Goal: Information Seeking & Learning: Learn about a topic

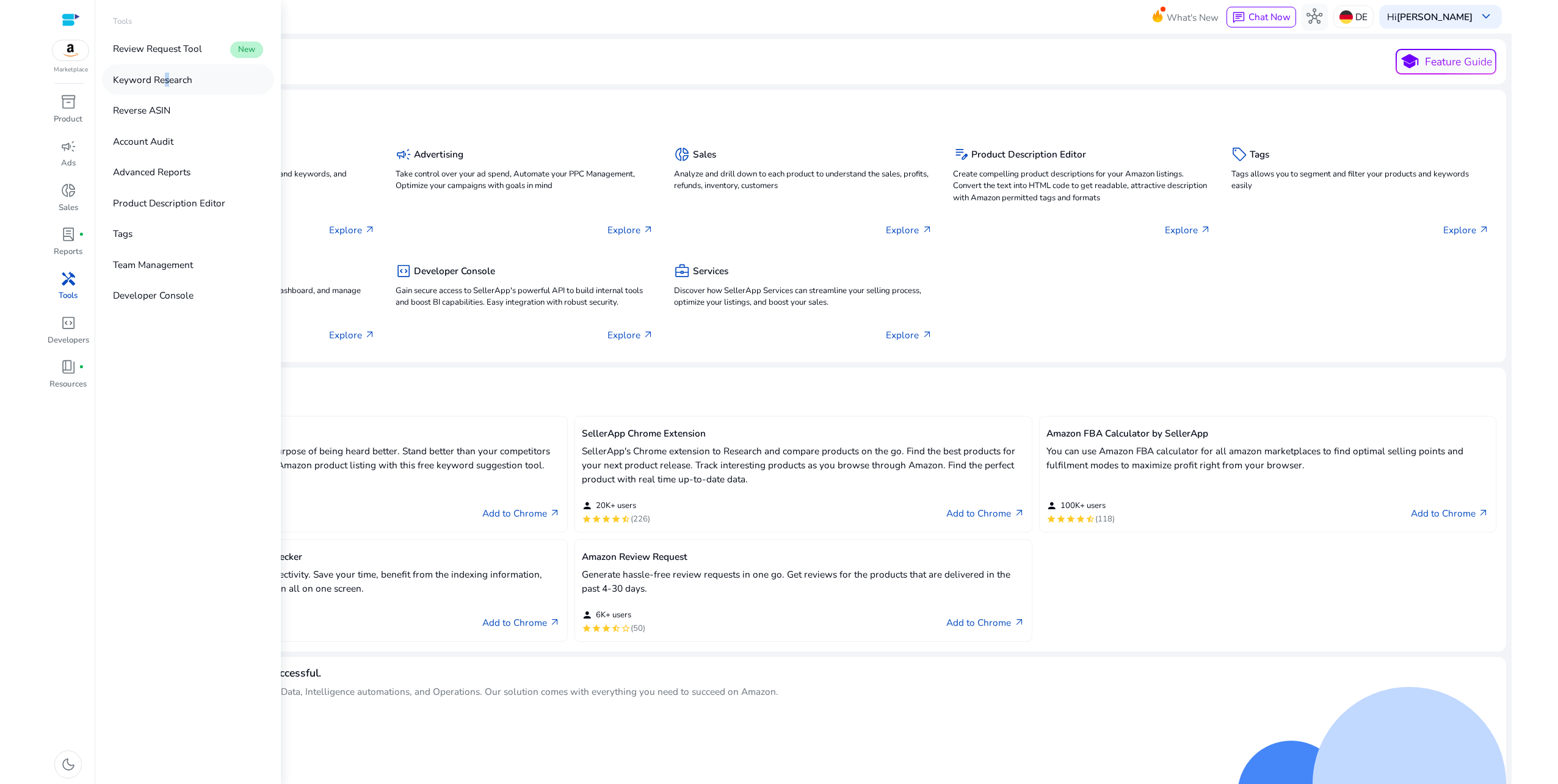
click at [161, 77] on p "Keyword Research" at bounding box center [152, 79] width 79 height 14
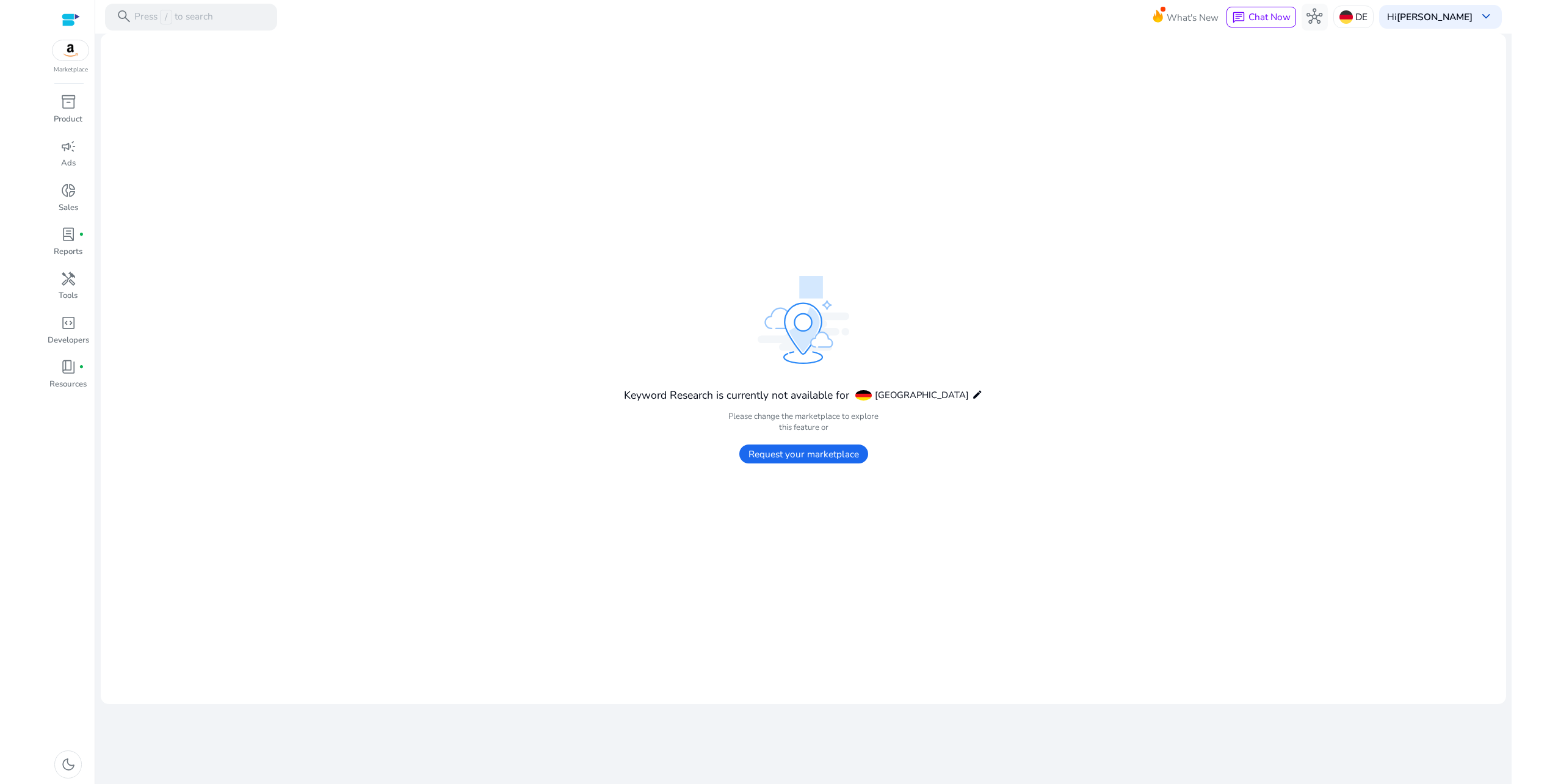
click at [847, 455] on span "Request your marketplace" at bounding box center [803, 453] width 128 height 19
click at [232, 15] on div "search Press / to search" at bounding box center [191, 17] width 172 height 27
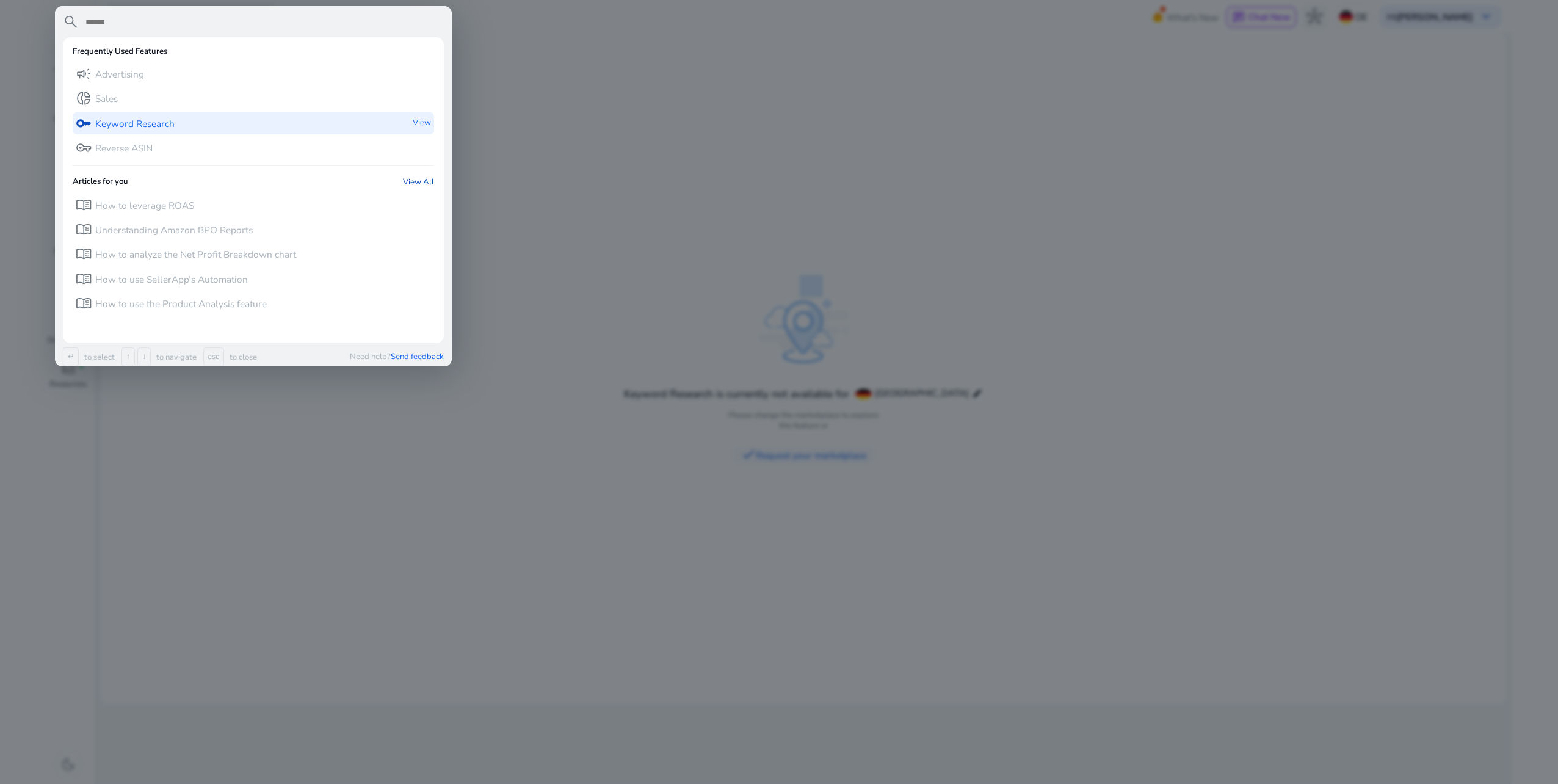
click at [194, 122] on div "key Keyword Research View" at bounding box center [253, 123] width 362 height 22
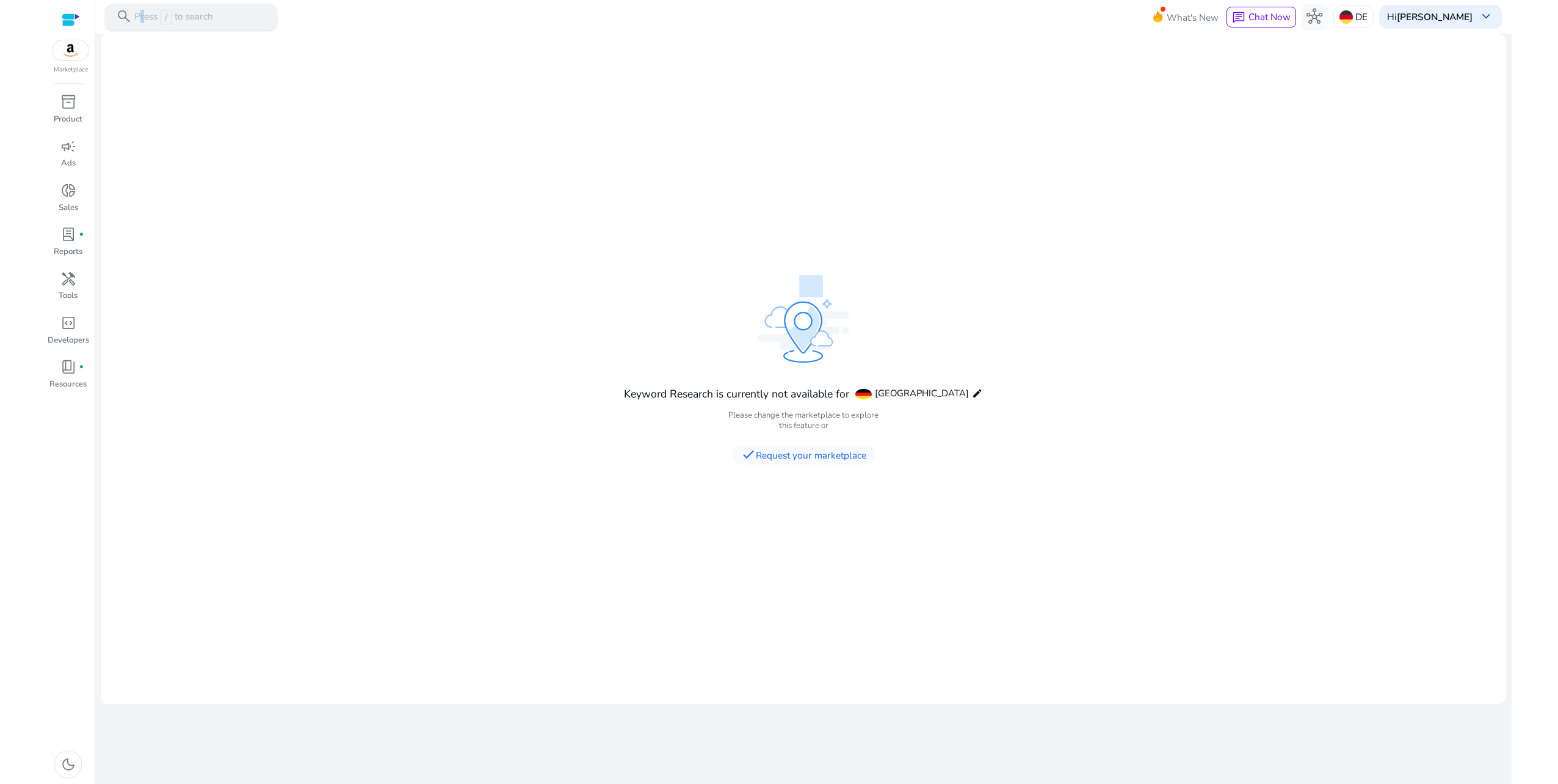
click at [140, 15] on p "Press / to search" at bounding box center [173, 17] width 79 height 15
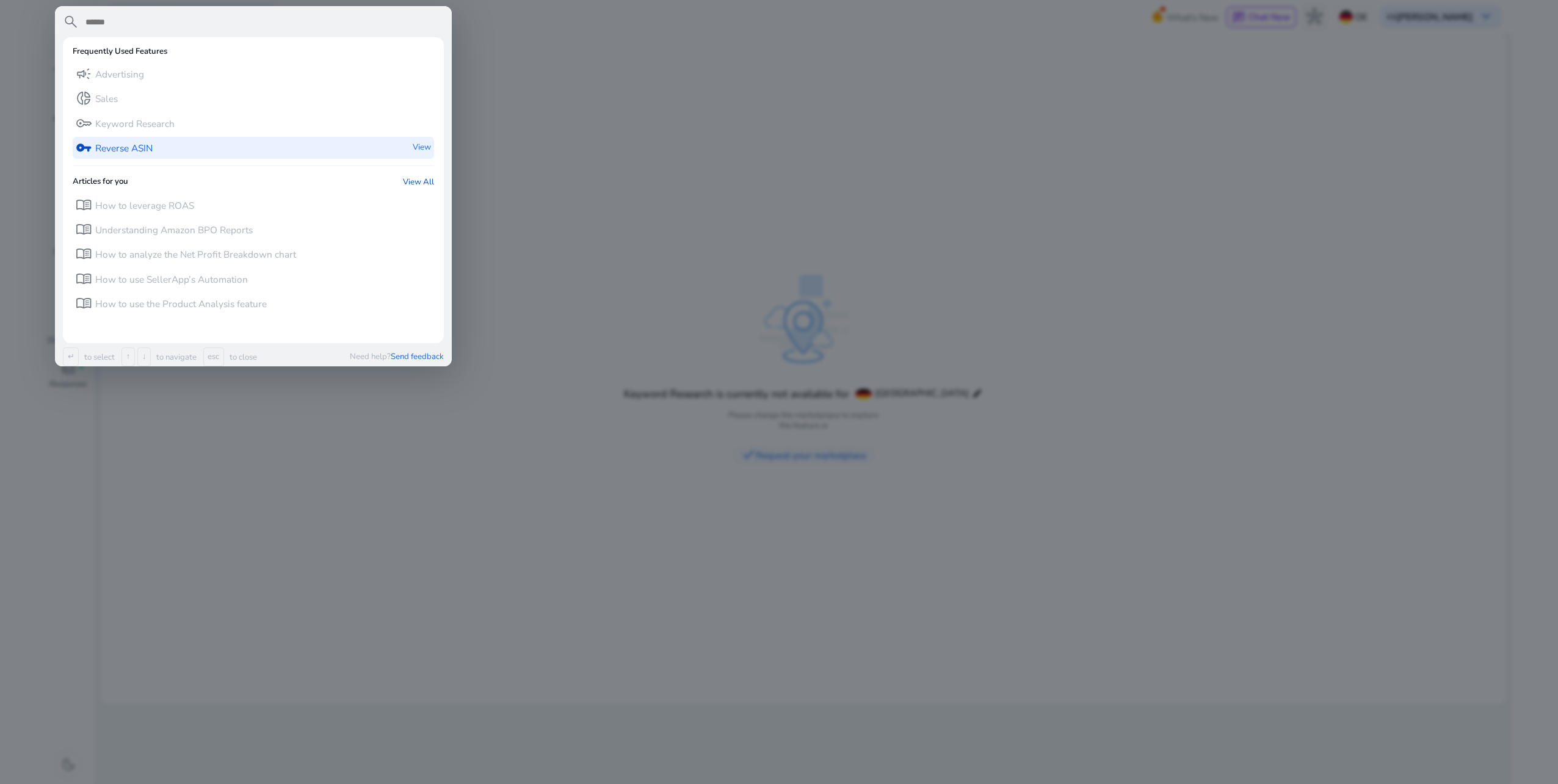
click at [147, 147] on p "Reverse ASIN" at bounding box center [124, 148] width 58 height 13
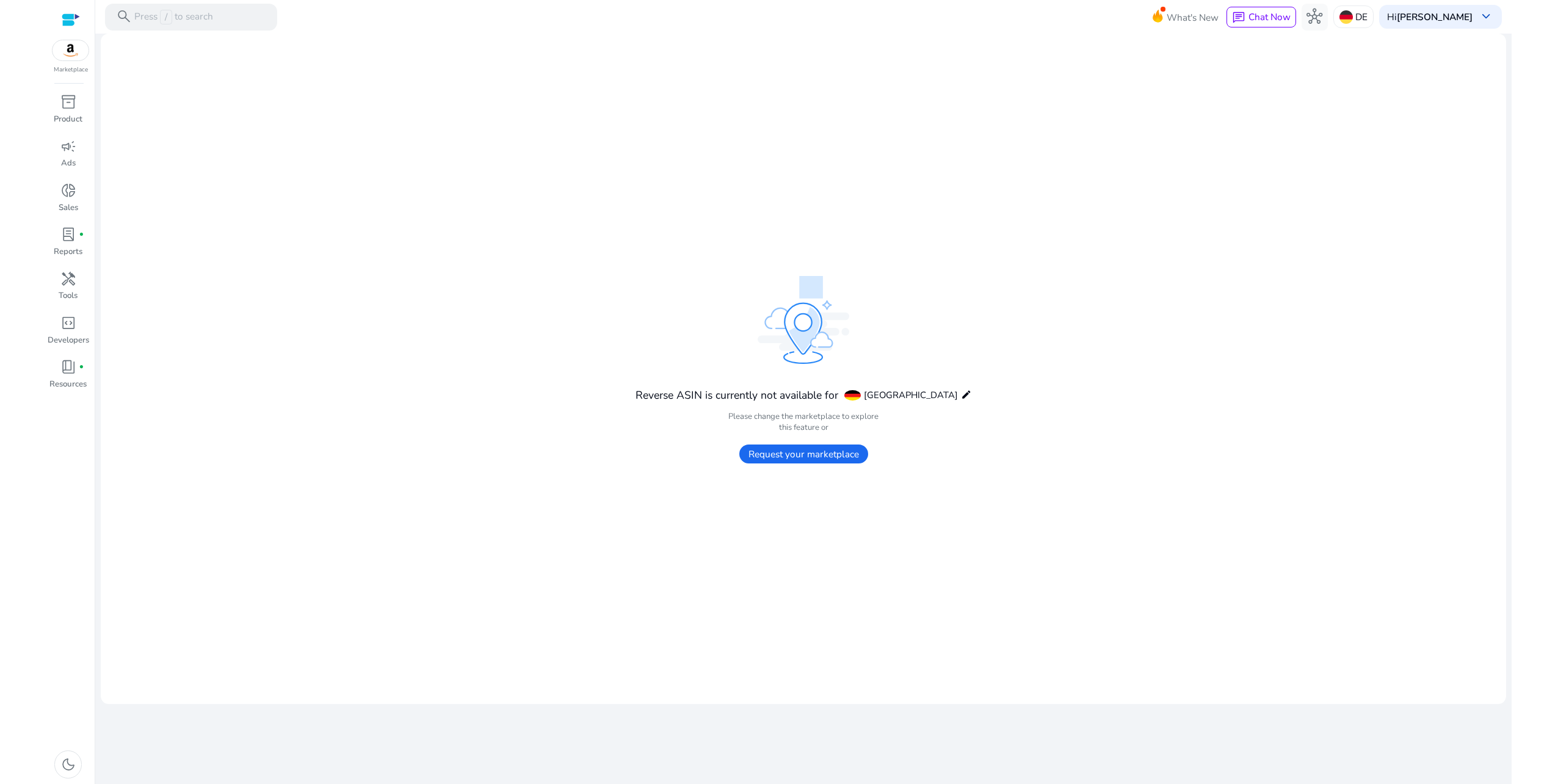
drag, startPoint x: 1217, startPoint y: 221, endPoint x: 1239, endPoint y: 190, distance: 38.0
click at [1237, 191] on mat-card "Reverse ASIN is currently not available for Germany edit Please change the mark…" at bounding box center [803, 368] width 1406 height 670
click at [133, 20] on div "search Press / to search" at bounding box center [191, 17] width 172 height 27
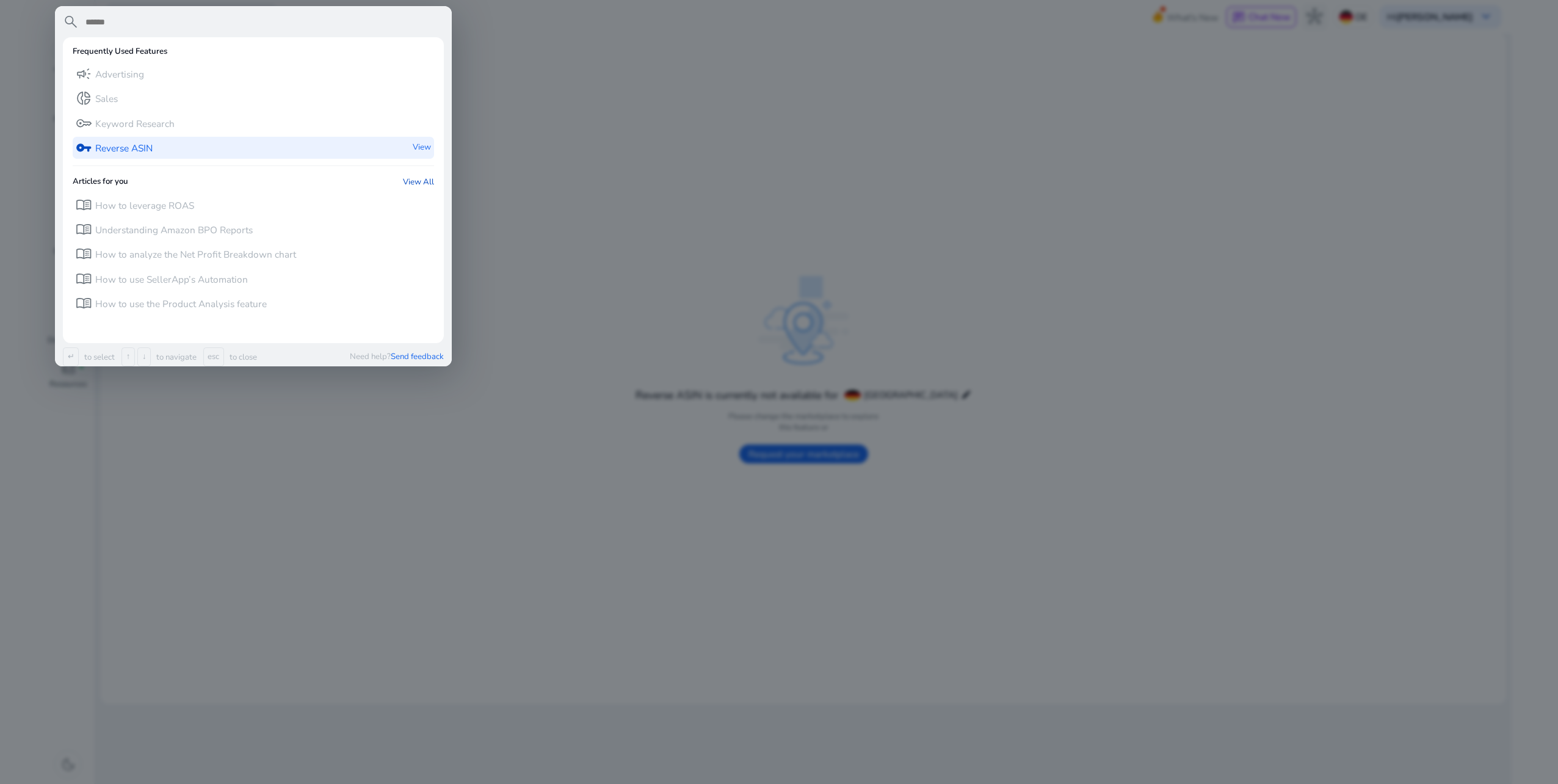
click at [165, 152] on div "vpn_key Reverse ASIN View" at bounding box center [253, 147] width 362 height 22
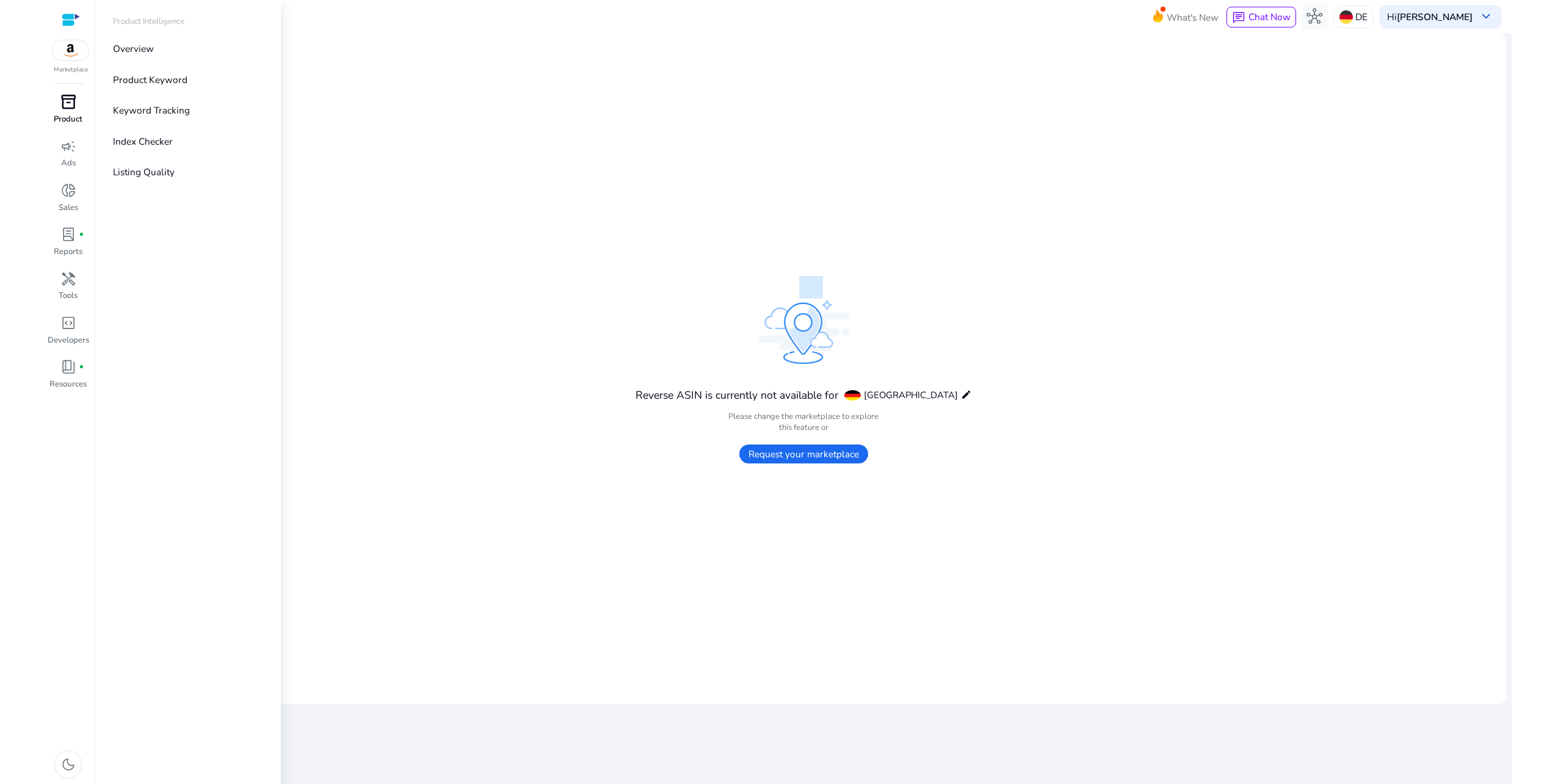
click at [76, 101] on span "inventory_2" at bounding box center [68, 102] width 16 height 16
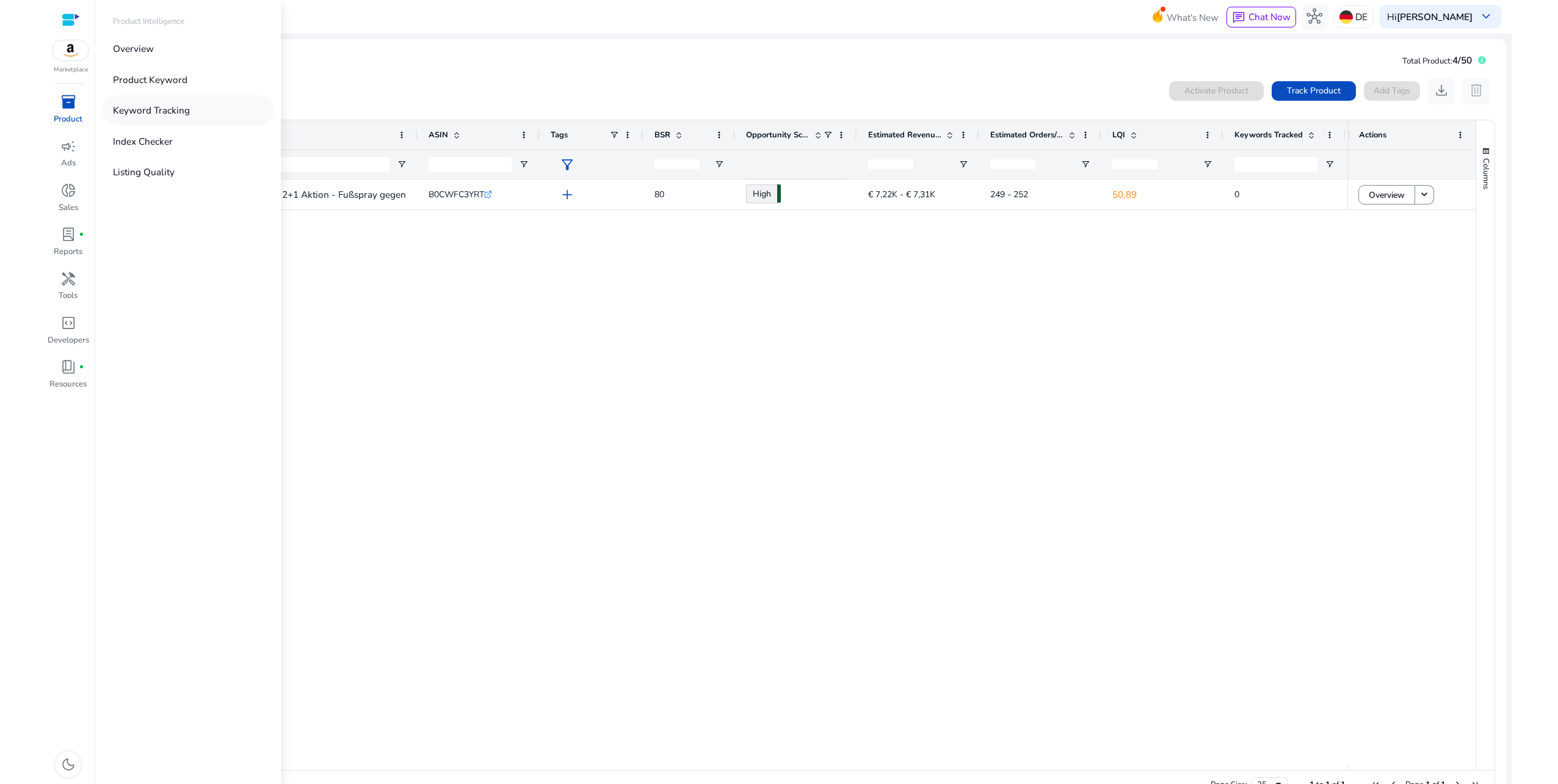
click at [137, 110] on p "Keyword Tracking" at bounding box center [152, 110] width 77 height 14
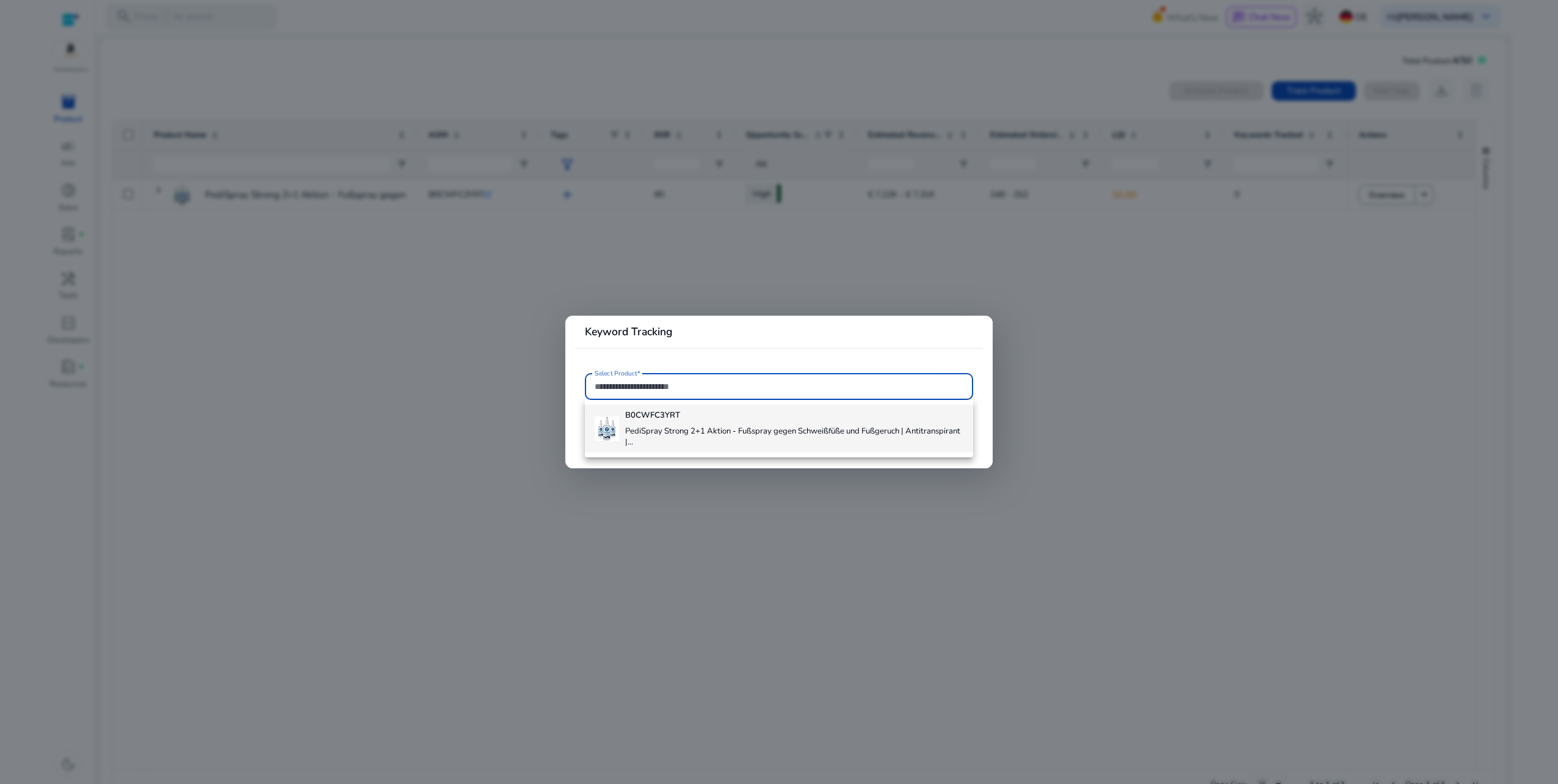
click at [681, 423] on div "B0CWFC3YRT PediSpray Strong 2+1 Aktion - Fußspray gegen Schweißfüße und Fußgeru…" at bounding box center [793, 428] width 338 height 47
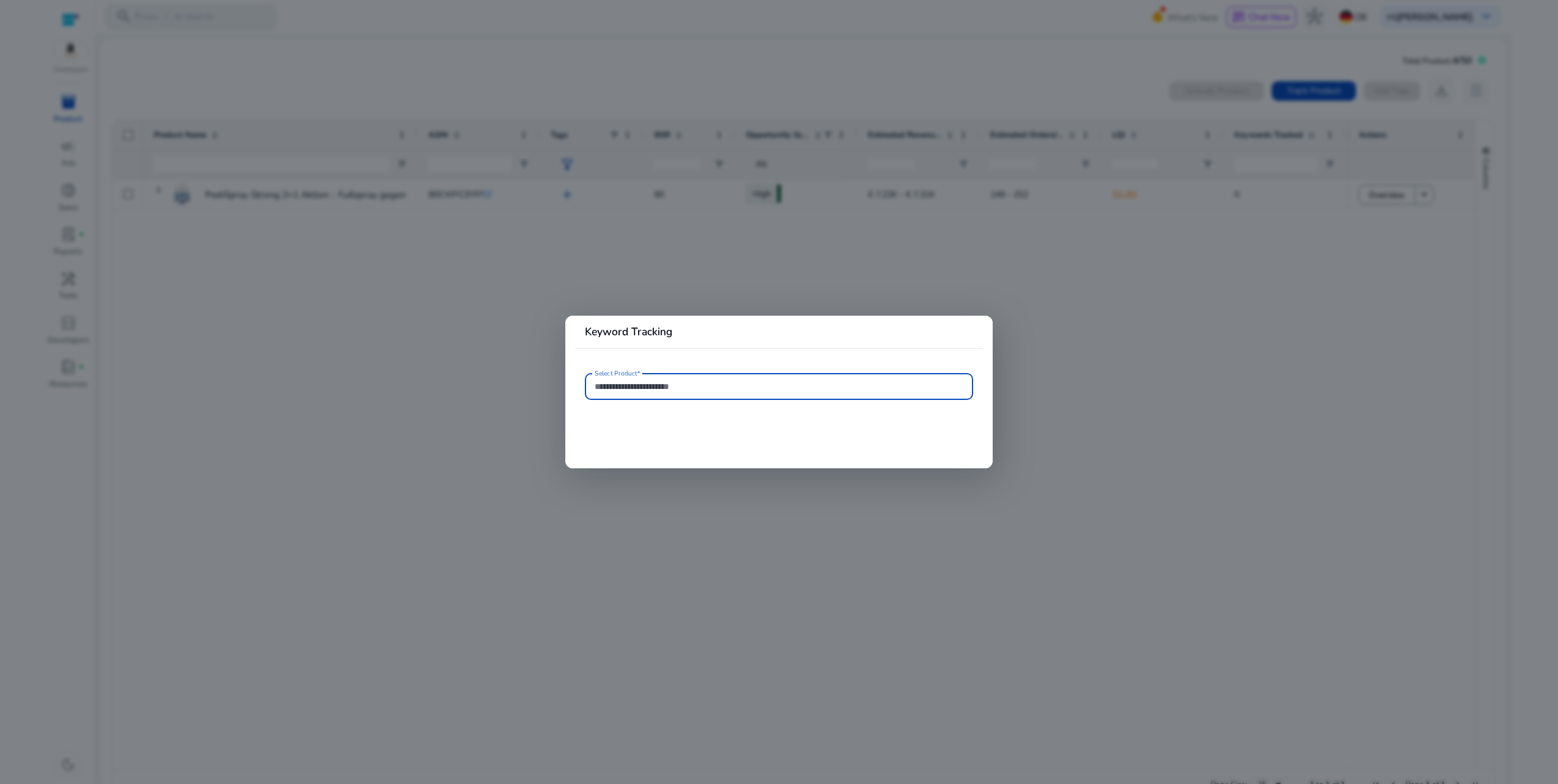
type input "**********"
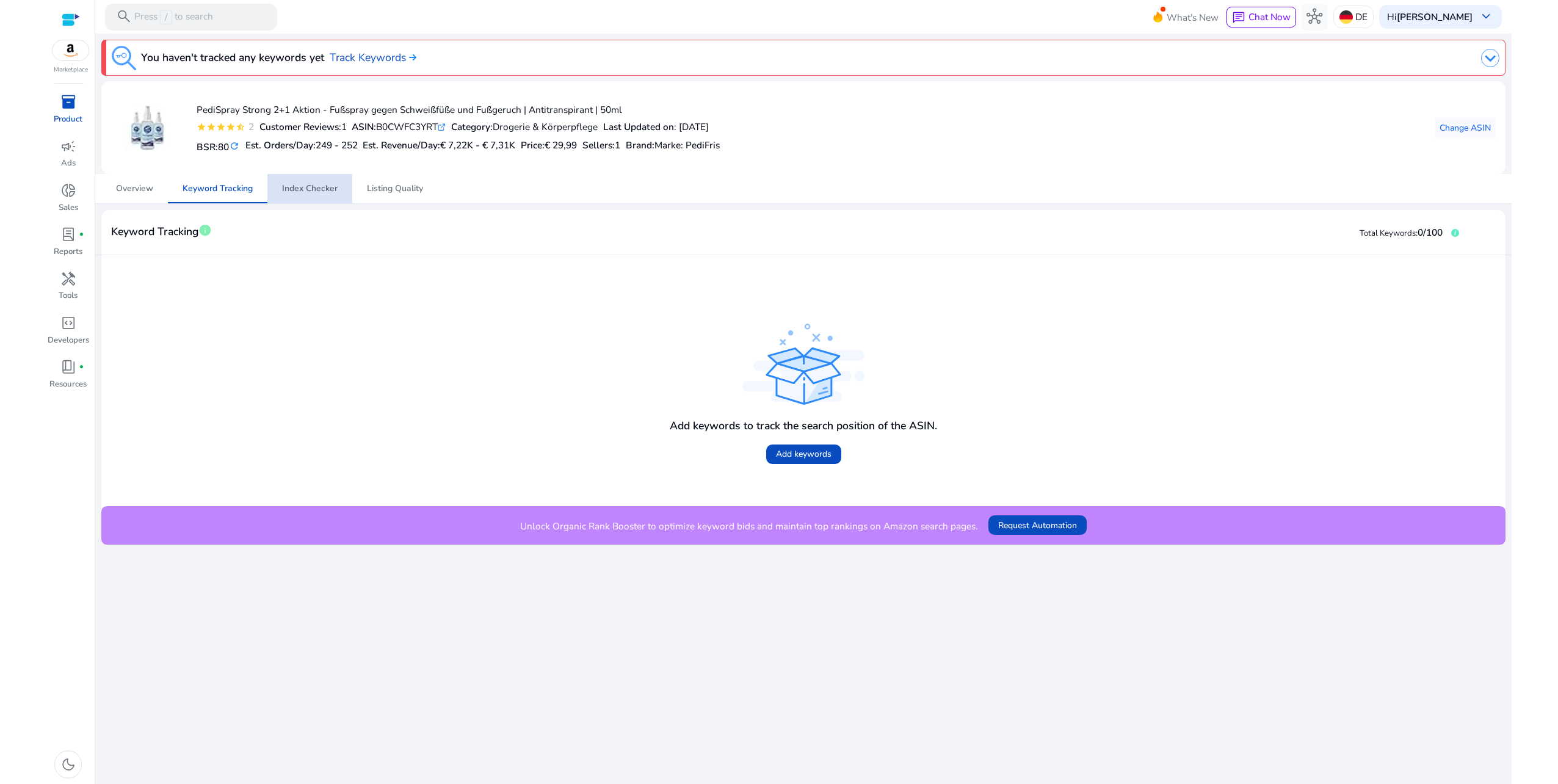
click at [305, 193] on span "Index Checker" at bounding box center [310, 189] width 55 height 8
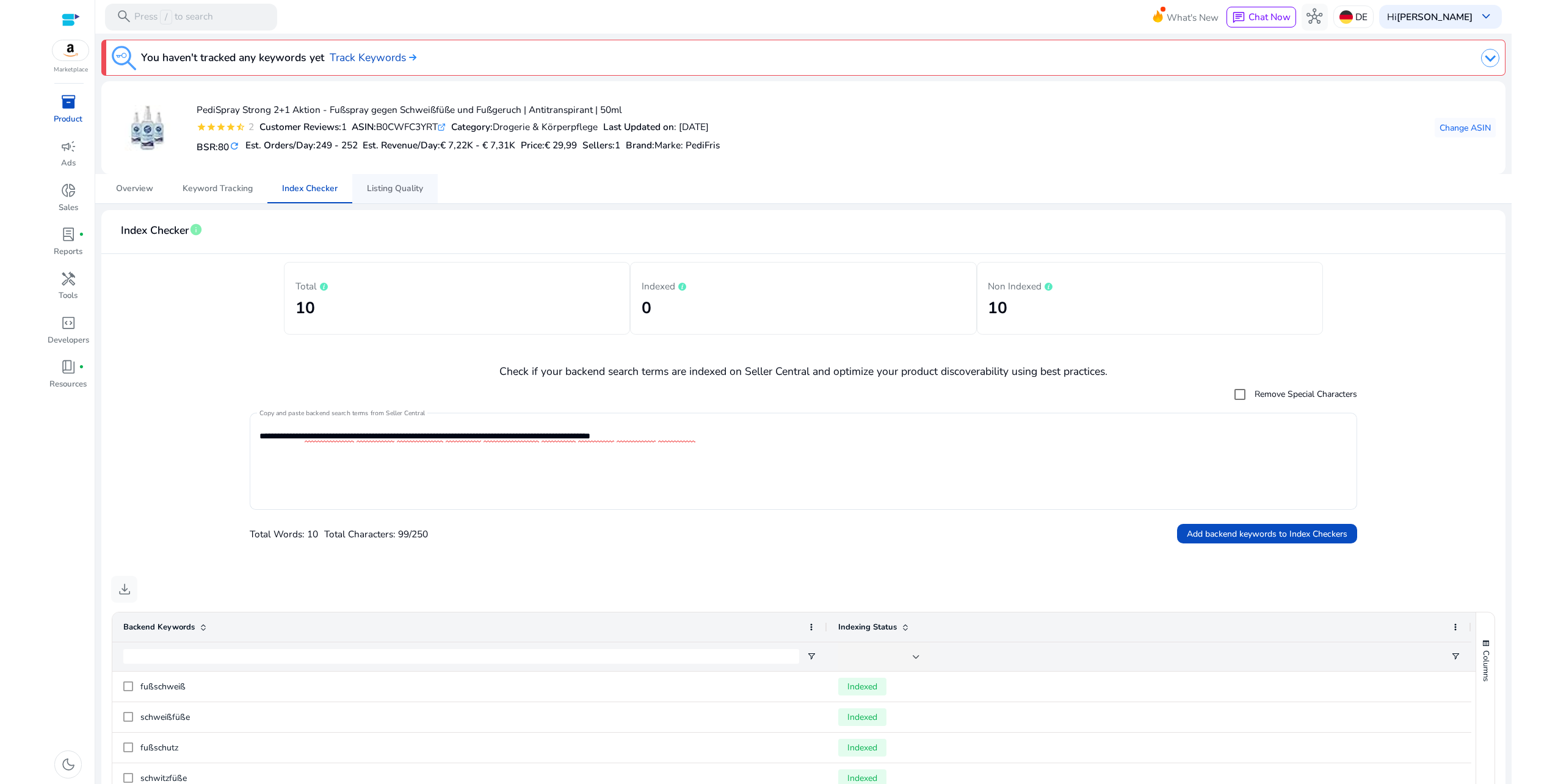
click at [400, 185] on span "Listing Quality" at bounding box center [395, 189] width 56 height 8
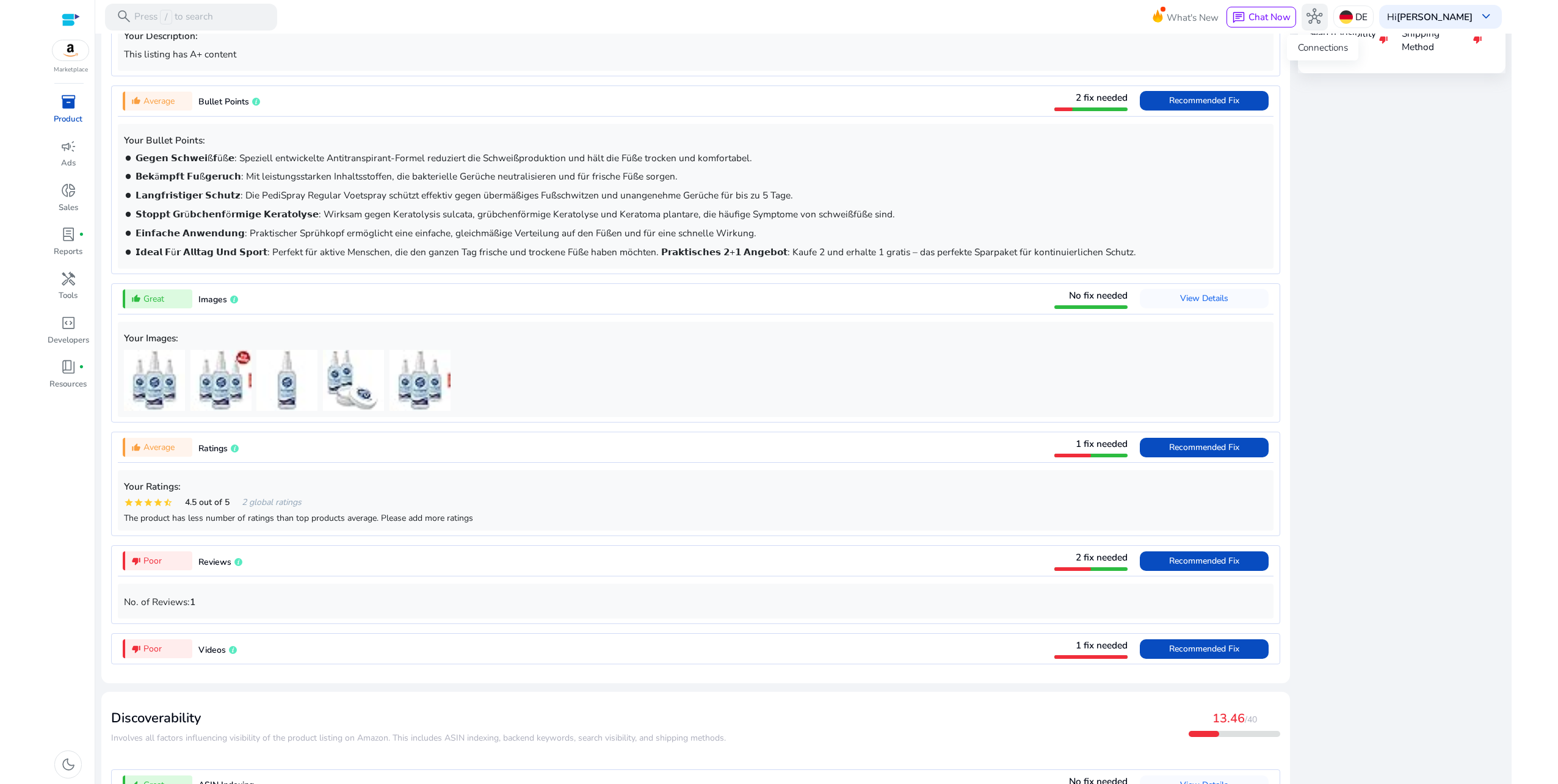
click at [1323, 8] on span "hub" at bounding box center [1314, 16] width 16 height 16
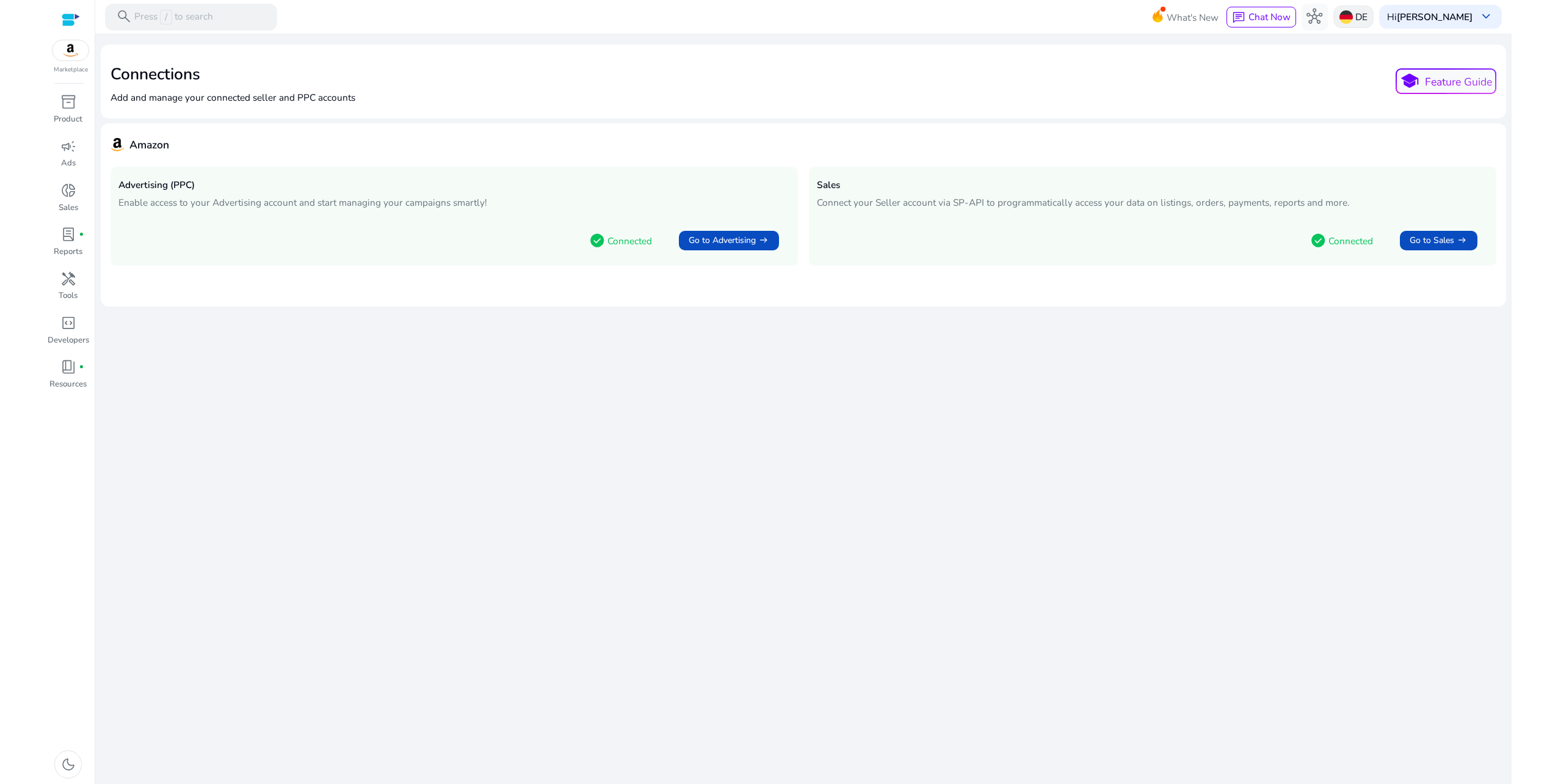
click at [1368, 16] on p "DE" at bounding box center [1361, 17] width 12 height 21
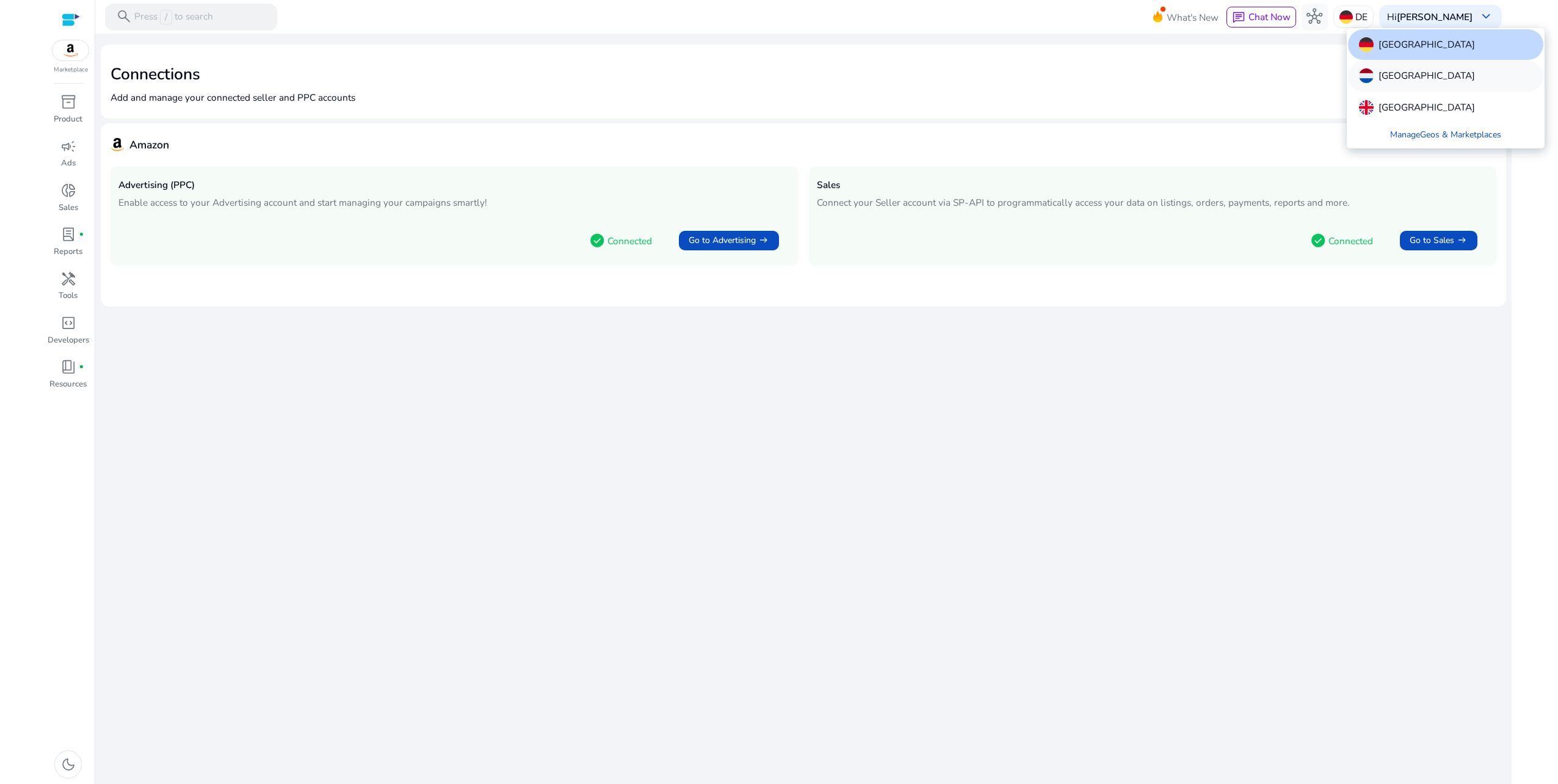
click at [1393, 79] on p "[GEOGRAPHIC_DATA]" at bounding box center [1427, 75] width 96 height 15
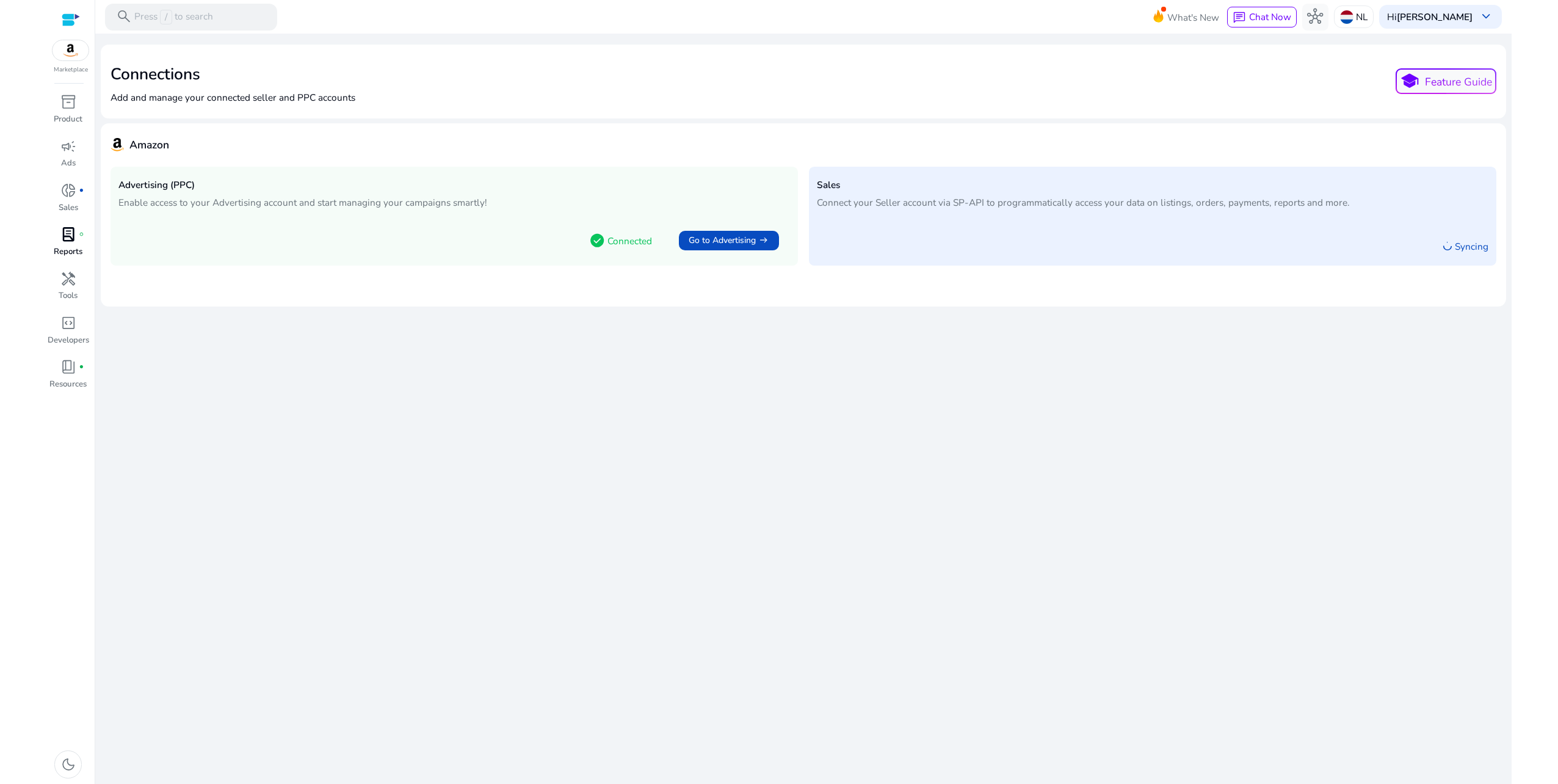
click at [78, 232] on div "lab_profile fiber_manual_record" at bounding box center [67, 234] width 37 height 21
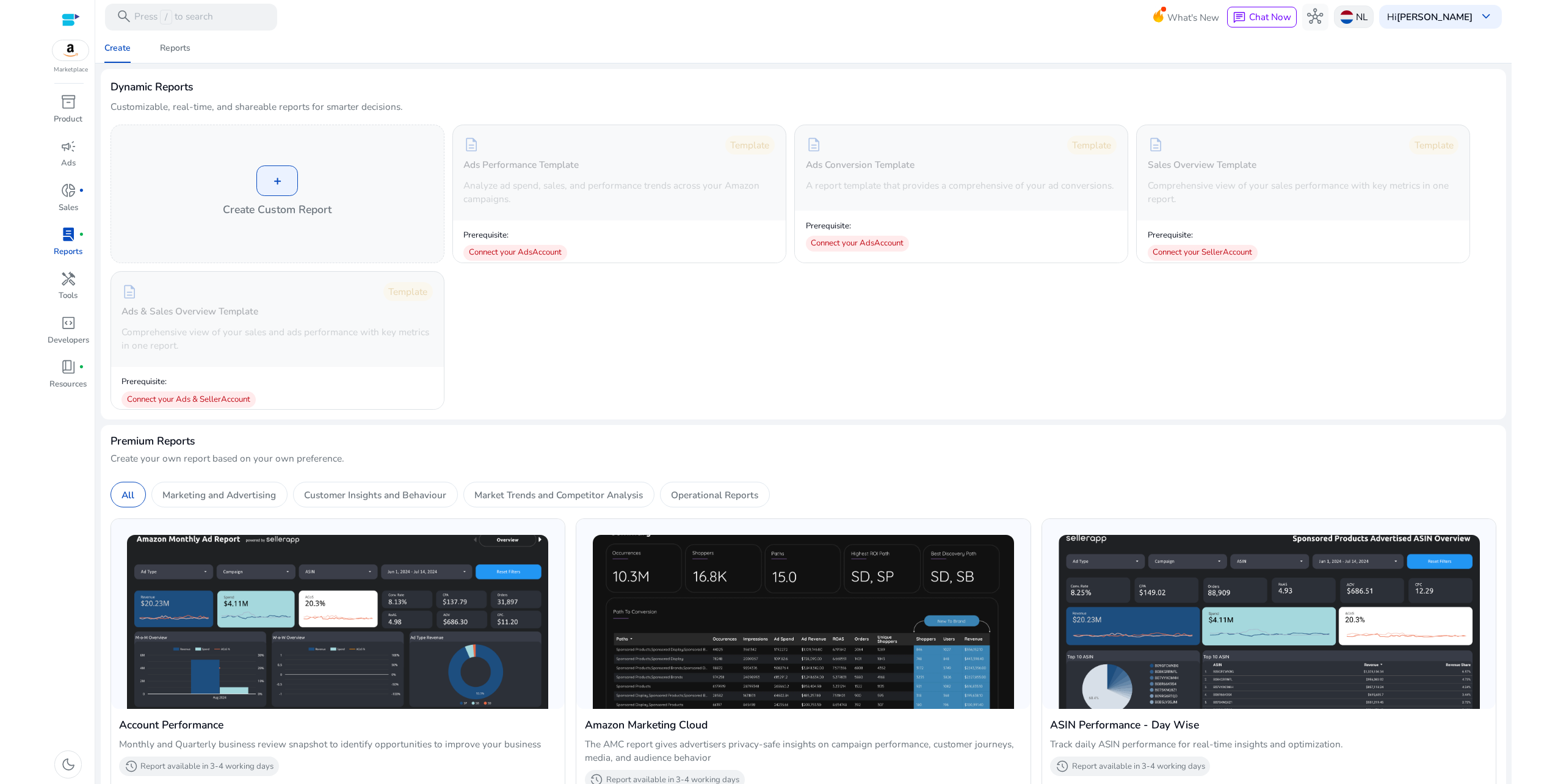
click at [1354, 21] on img at bounding box center [1347, 17] width 13 height 13
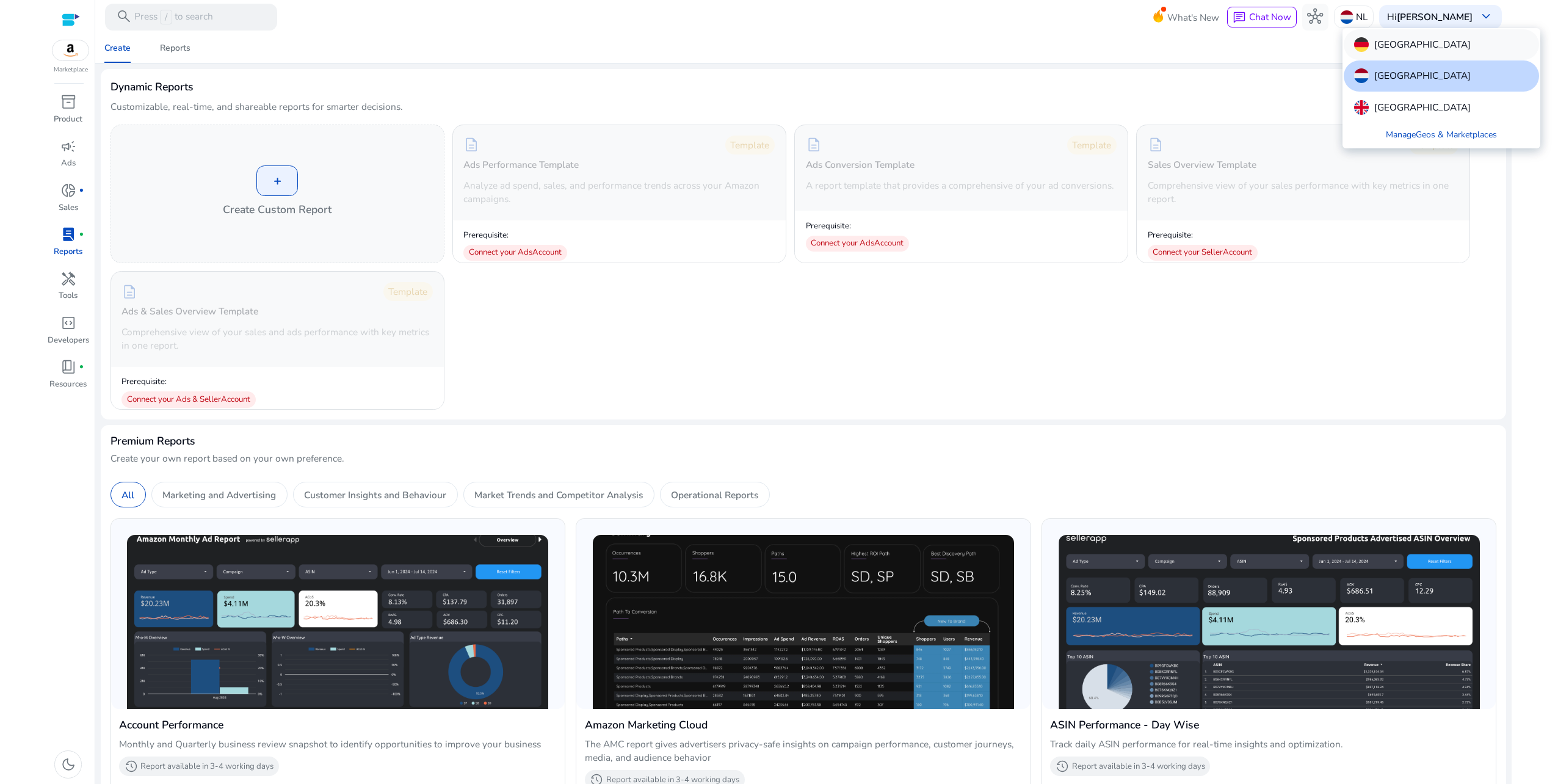
click at [1369, 43] on div "[GEOGRAPHIC_DATA]" at bounding box center [1413, 44] width 117 height 15
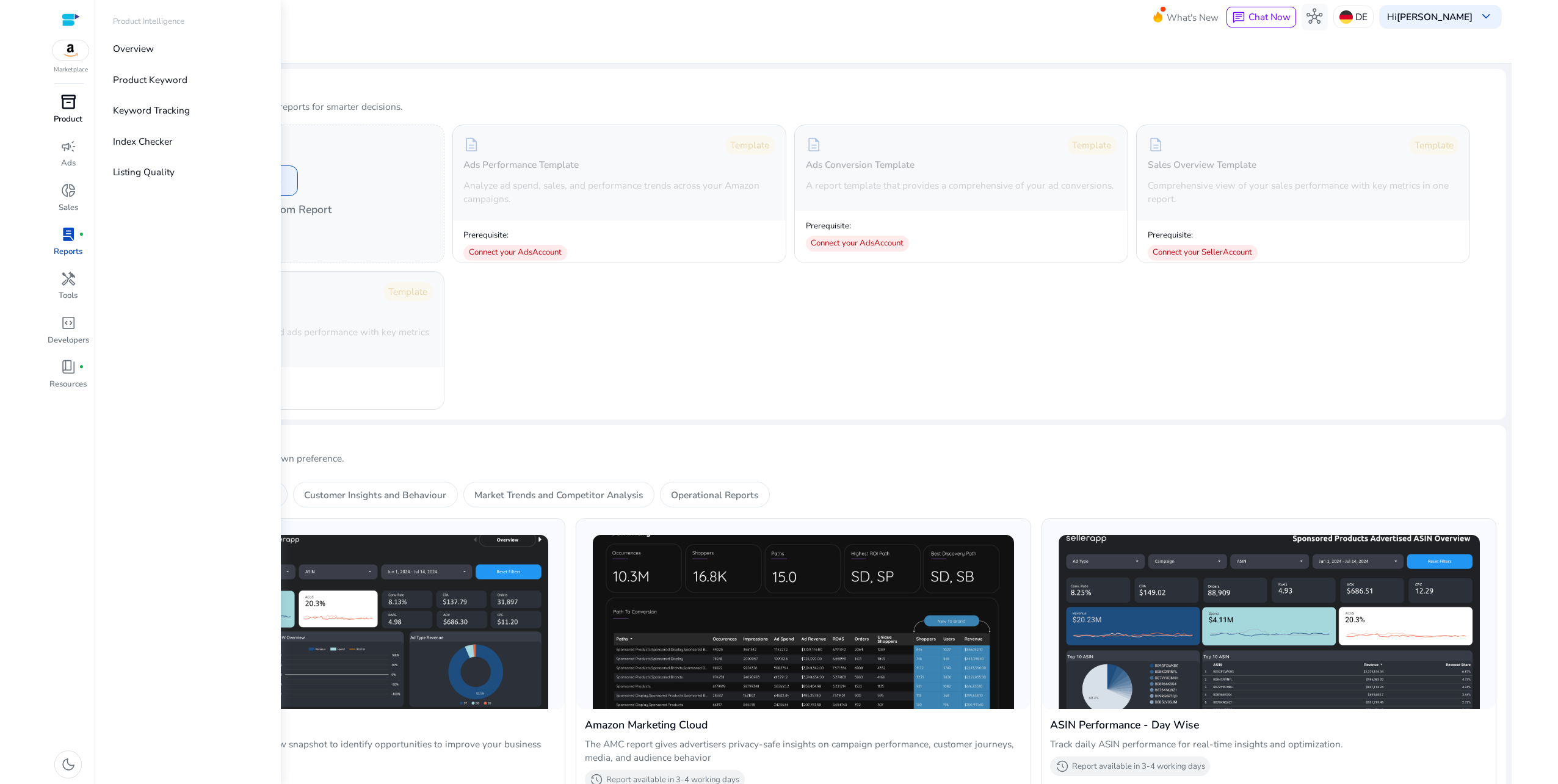
click at [68, 100] on span "inventory_2" at bounding box center [68, 102] width 16 height 16
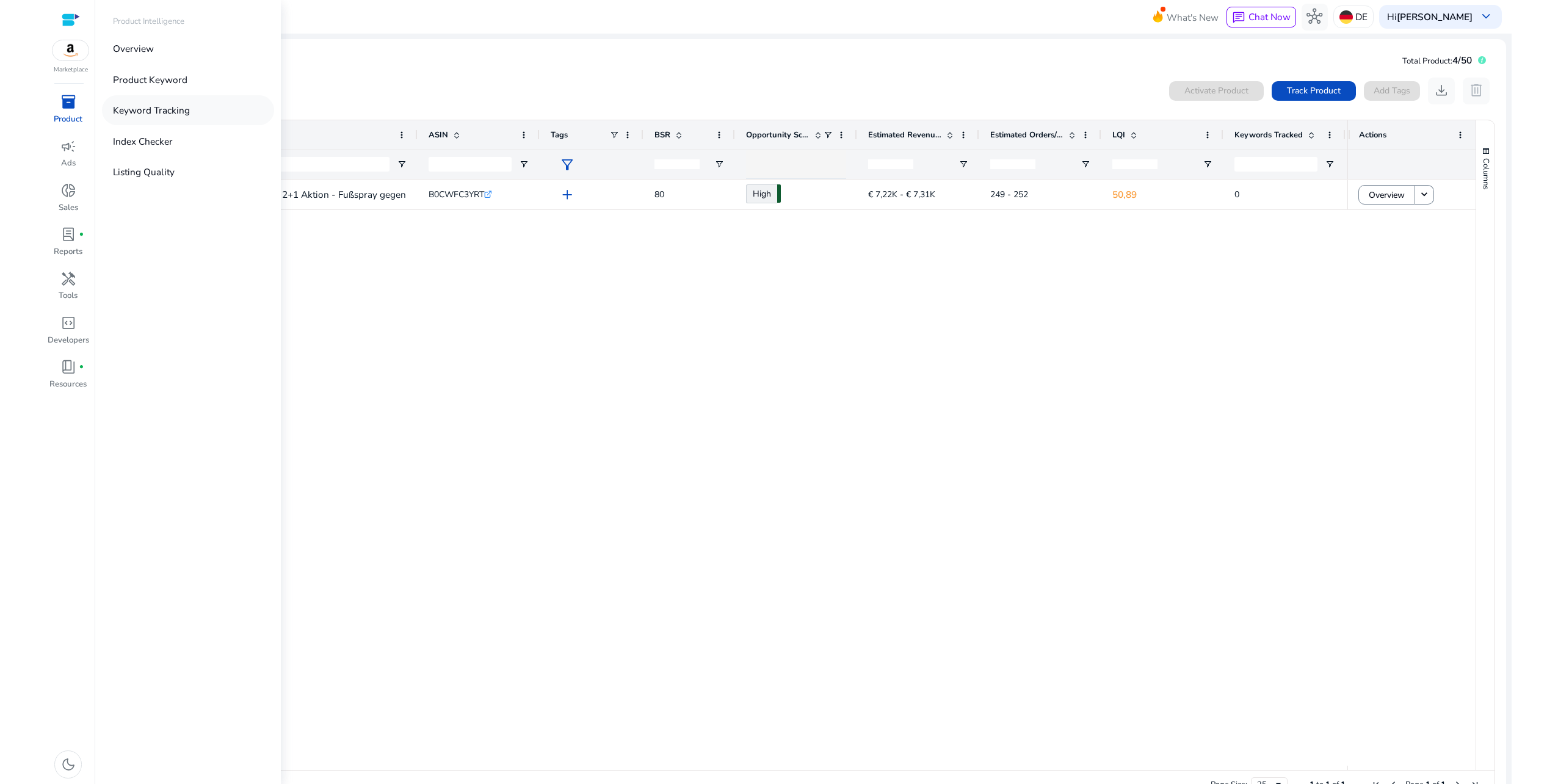
click at [151, 116] on p "Keyword Tracking" at bounding box center [152, 110] width 77 height 14
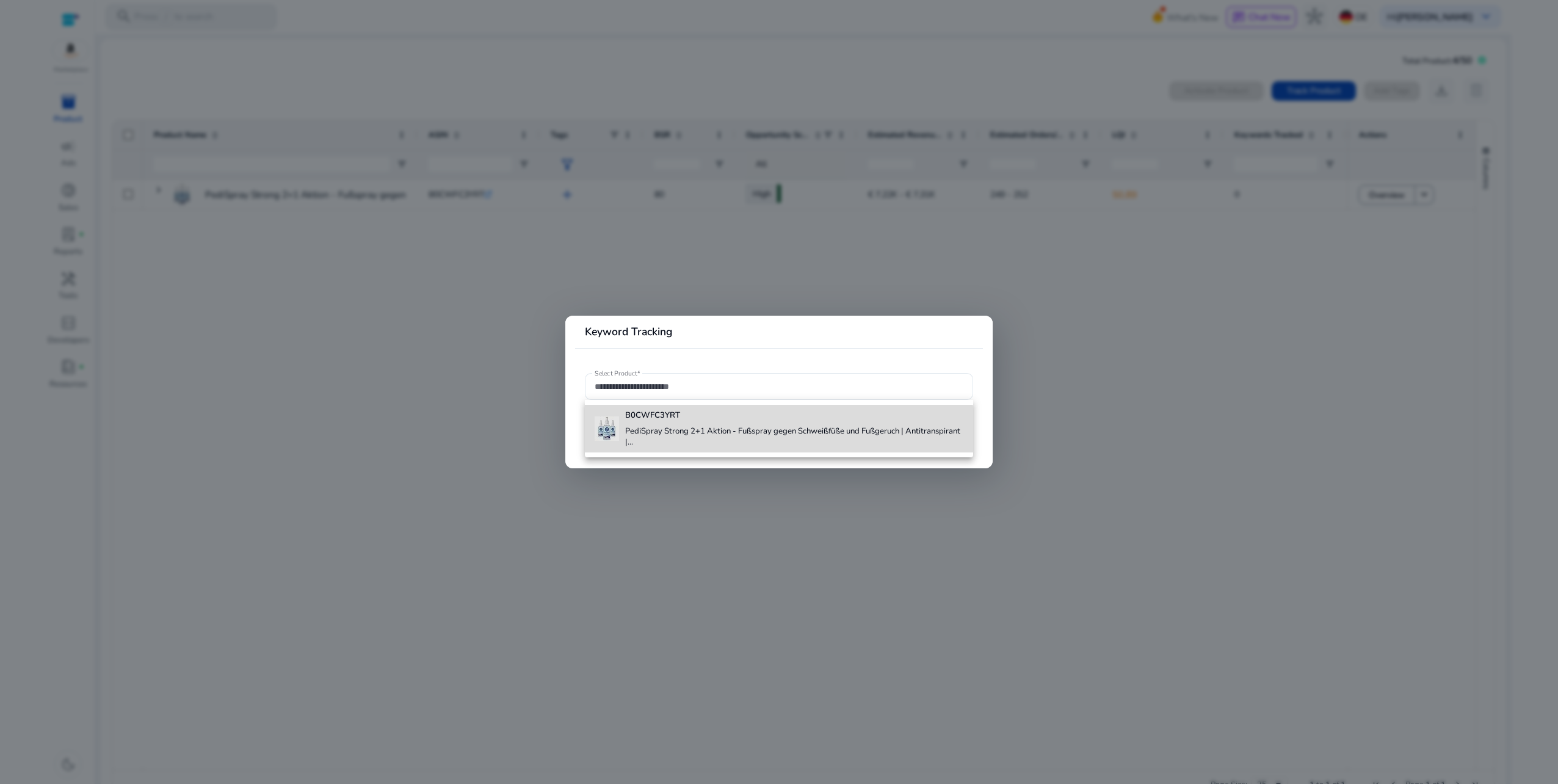
click at [699, 447] on h4 "PediSpray Strong 2+1 Aktion - Fußspray gegen Schweißfüße und Fußgeruch | Antitr…" at bounding box center [793, 437] width 338 height 21
type input "**********"
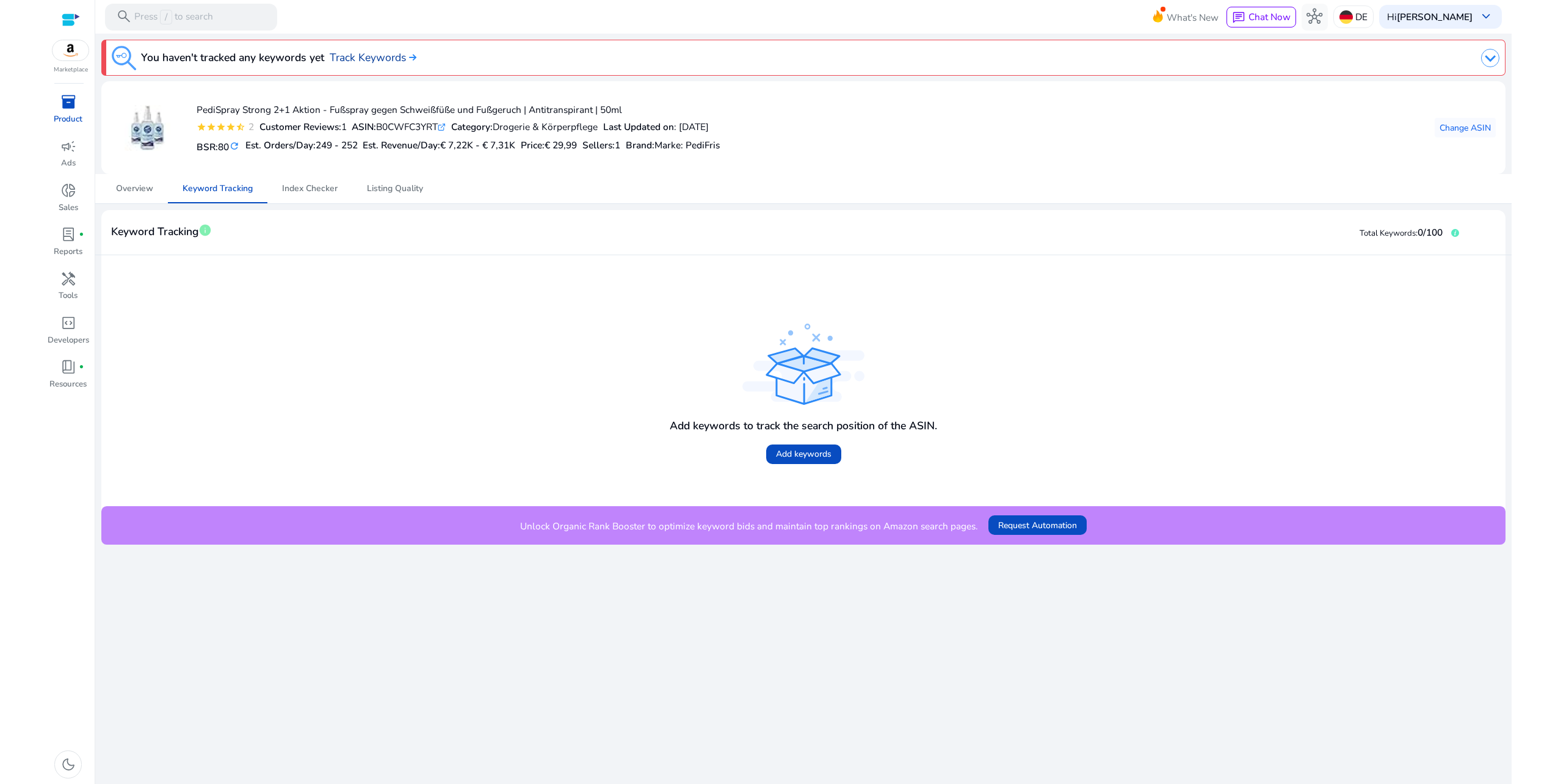
click at [381, 54] on link "Track Keywords" at bounding box center [373, 57] width 86 height 16
click at [332, 189] on span "Index Checker" at bounding box center [310, 189] width 55 height 8
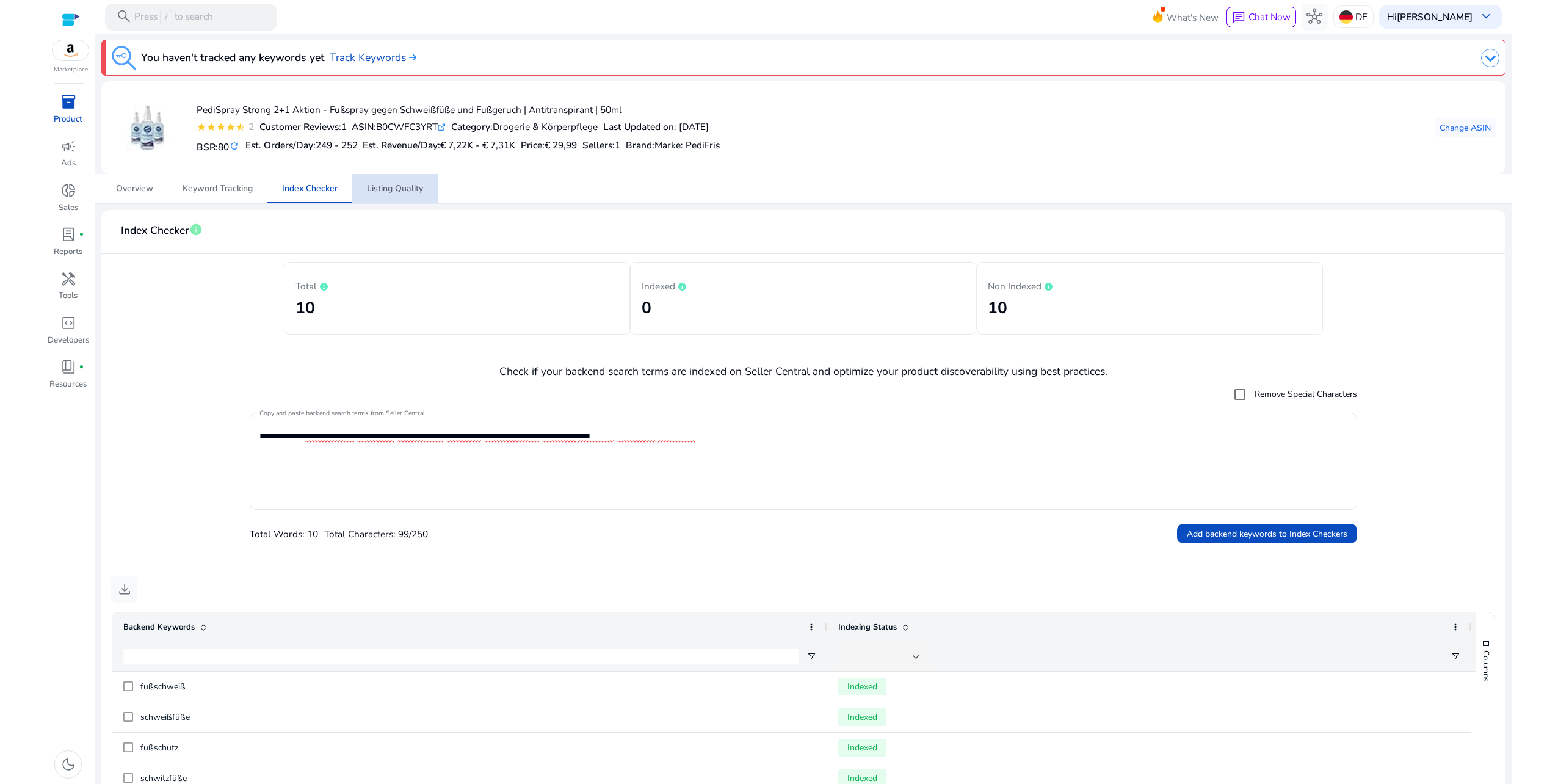
click at [378, 190] on span "Listing Quality" at bounding box center [395, 189] width 56 height 8
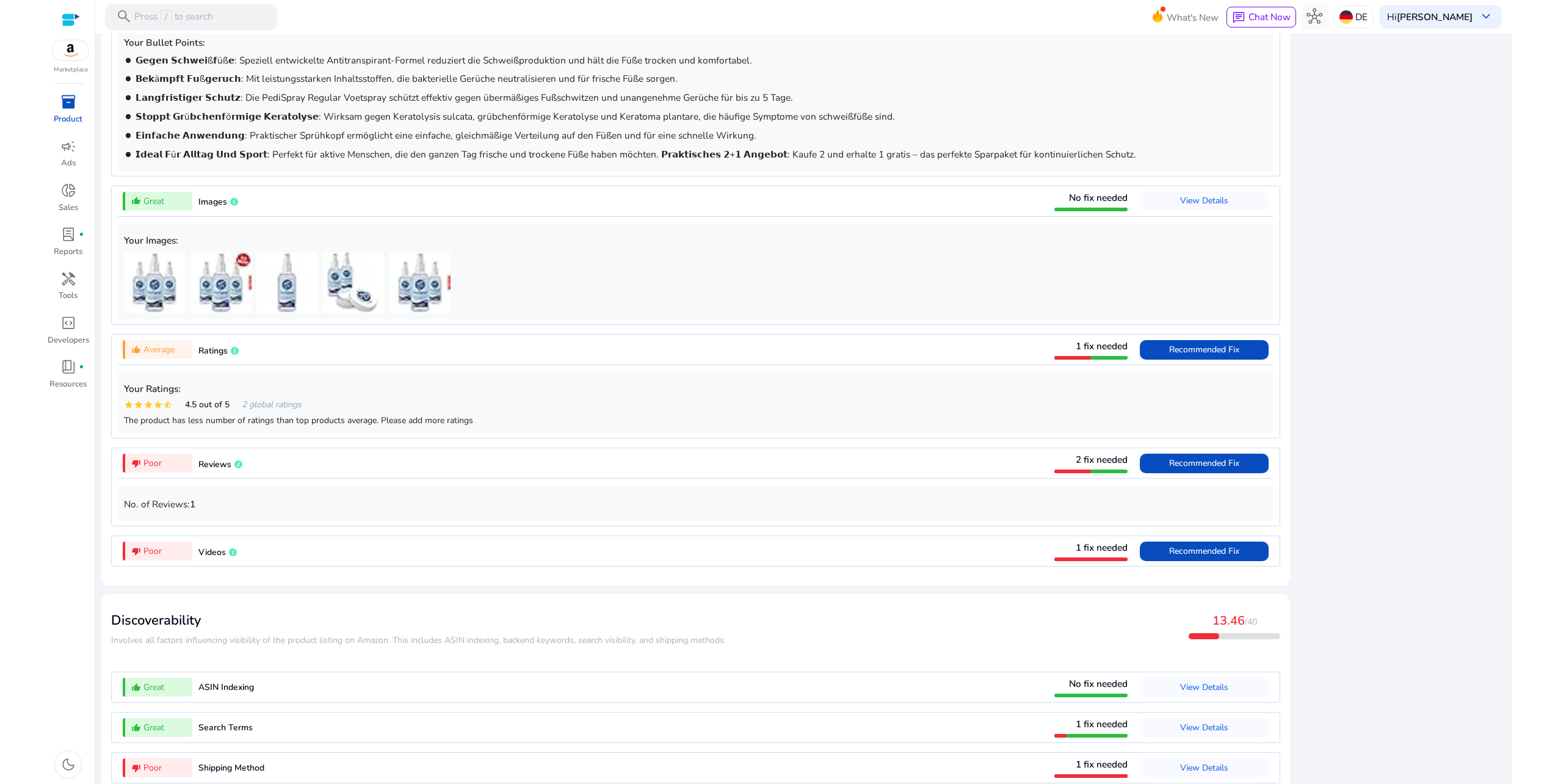
scroll to position [792, 0]
